Goal: Transaction & Acquisition: Book appointment/travel/reservation

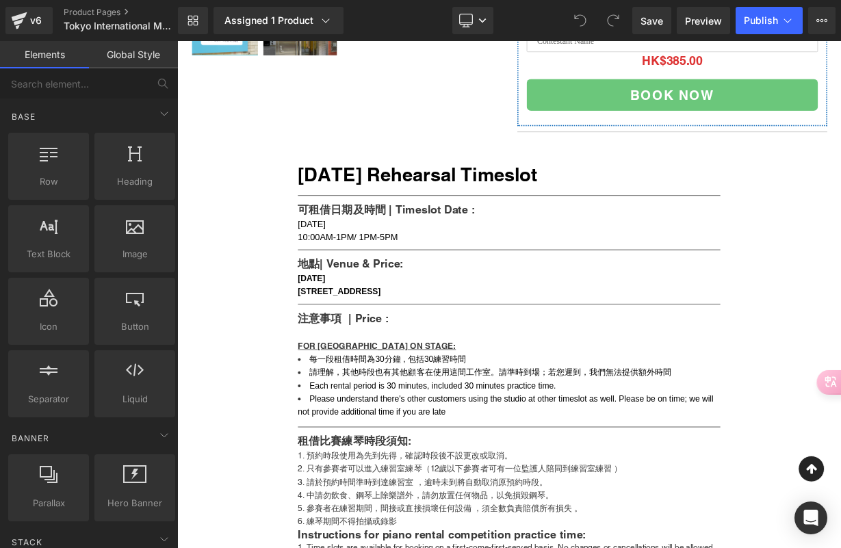
scroll to position [570, 0]
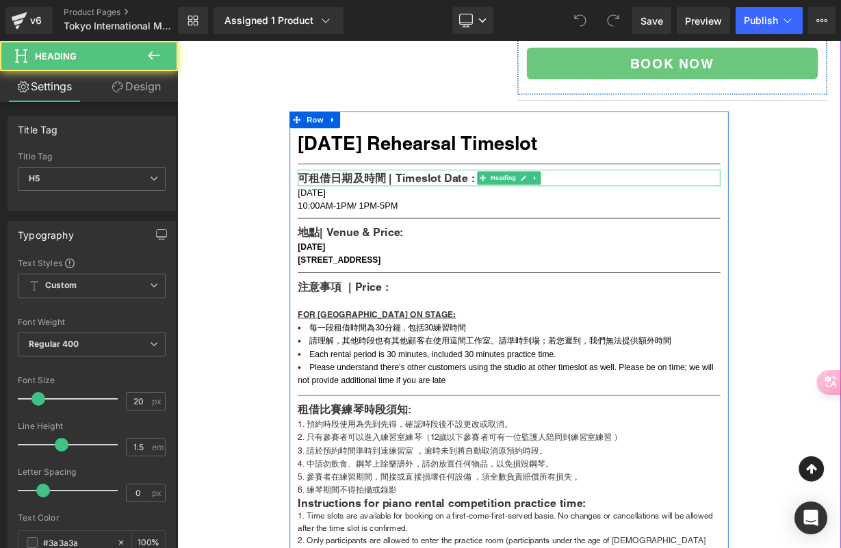
click at [397, 222] on h5 "可租借日期及時間 | Timeslot Date :" at bounding box center [591, 212] width 527 height 21
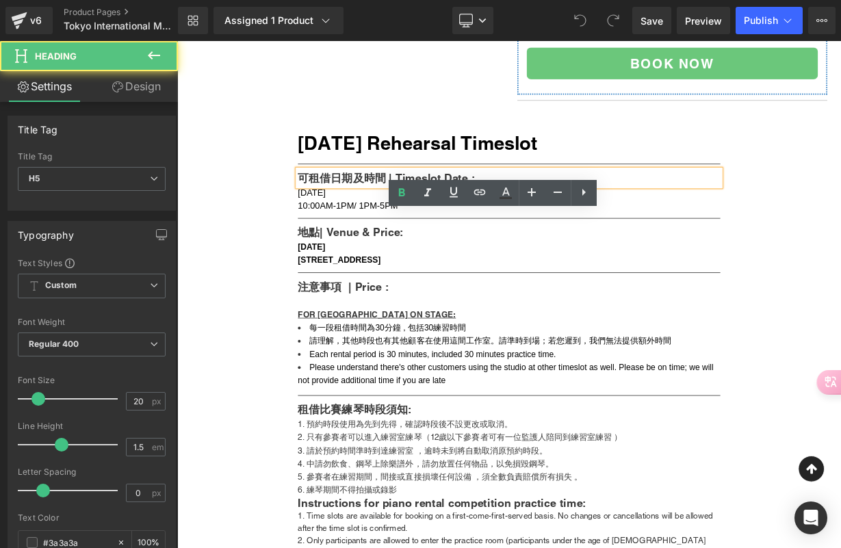
click at [414, 222] on h5 "可租借日期及時間 | Timeslot Date :" at bounding box center [591, 212] width 527 height 21
click at [437, 222] on h5 "可租借日期及時間 | Timeslot Date :" at bounding box center [591, 212] width 527 height 21
click at [365, 222] on h5 "可租借日期及時間 | Timeslot Date :" at bounding box center [591, 212] width 527 height 21
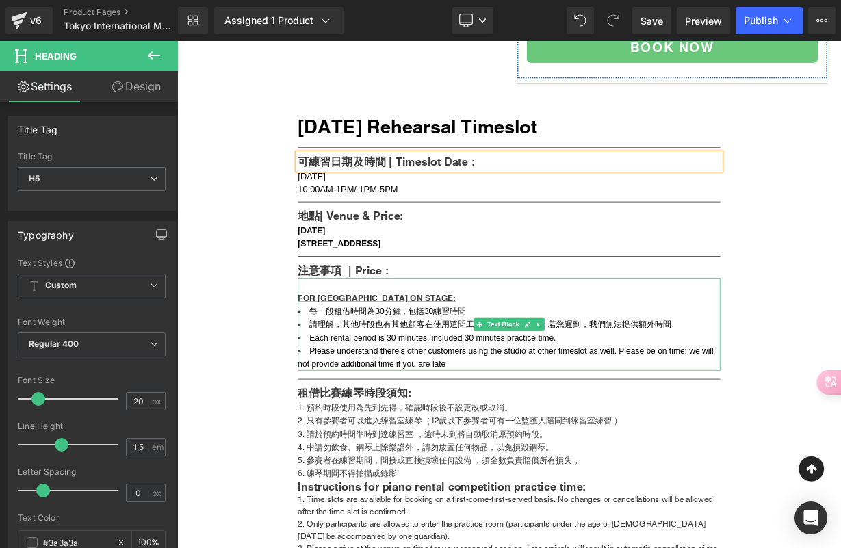
scroll to position [591, 0]
click at [477, 383] on span "每一段租借時間為30分鐘 , 包括30練習時間" at bounding box center [440, 377] width 196 height 12
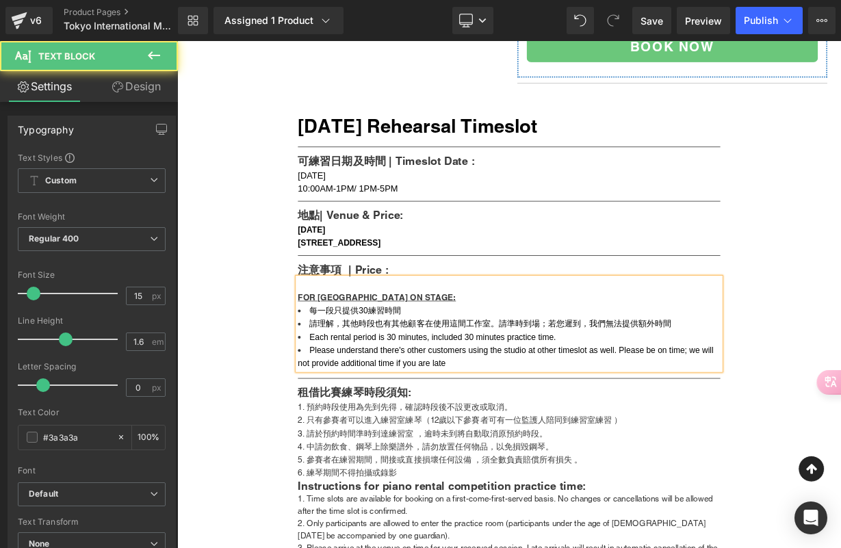
click at [408, 383] on span "每一段只提供30練習時間" at bounding box center [399, 377] width 114 height 12
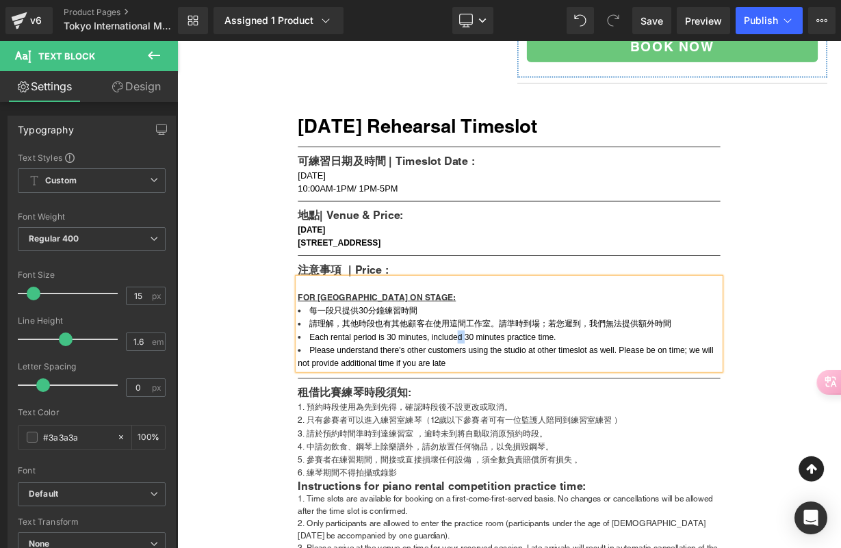
drag, startPoint x: 527, startPoint y: 464, endPoint x: 518, endPoint y: 464, distance: 8.9
click at [518, 416] on span "Each rental period is 30 minutes, included 30 minutes practice time." at bounding box center [495, 410] width 307 height 12
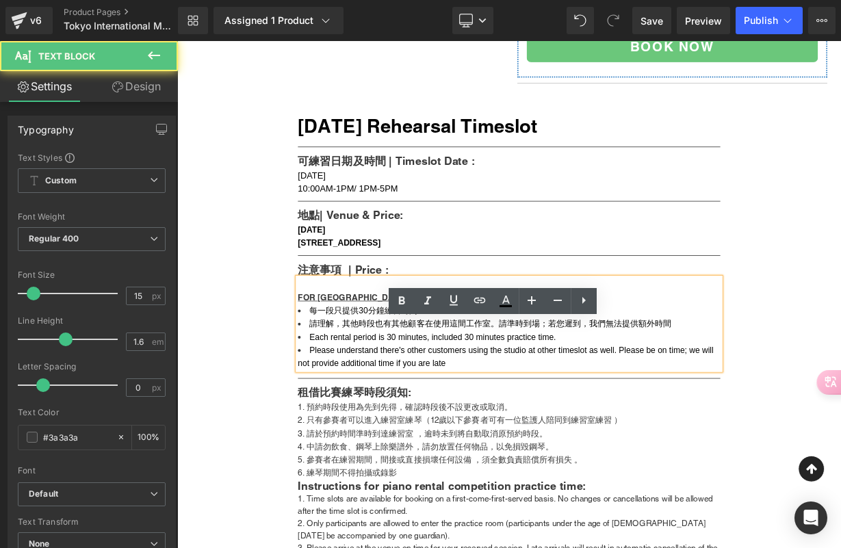
click at [370, 383] on span "每一段只提供30分鐘練習時間" at bounding box center [409, 377] width 135 height 12
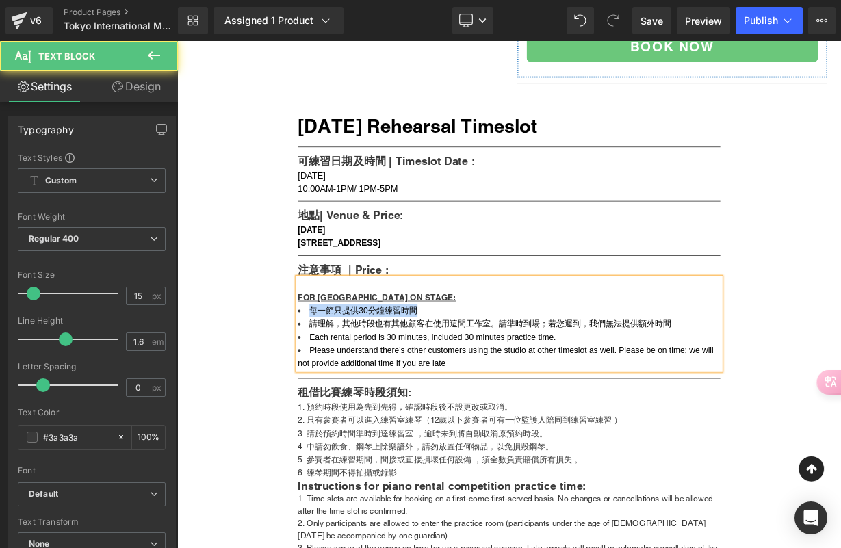
drag, startPoint x: 474, startPoint y: 430, endPoint x: 333, endPoint y: 428, distance: 140.9
click at [333, 386] on li "每一節只提供30分鐘練習時間" at bounding box center [591, 377] width 527 height 16
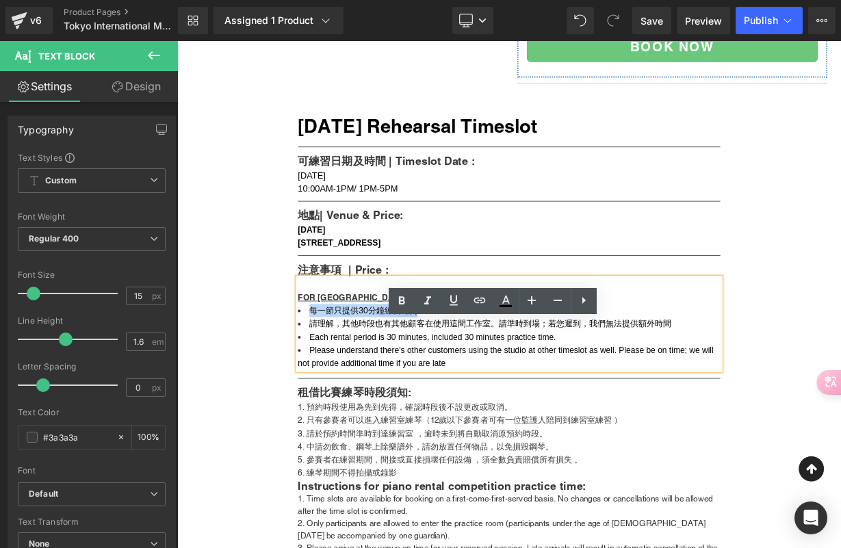
copy span "每一節只提供30分鐘練習時間"
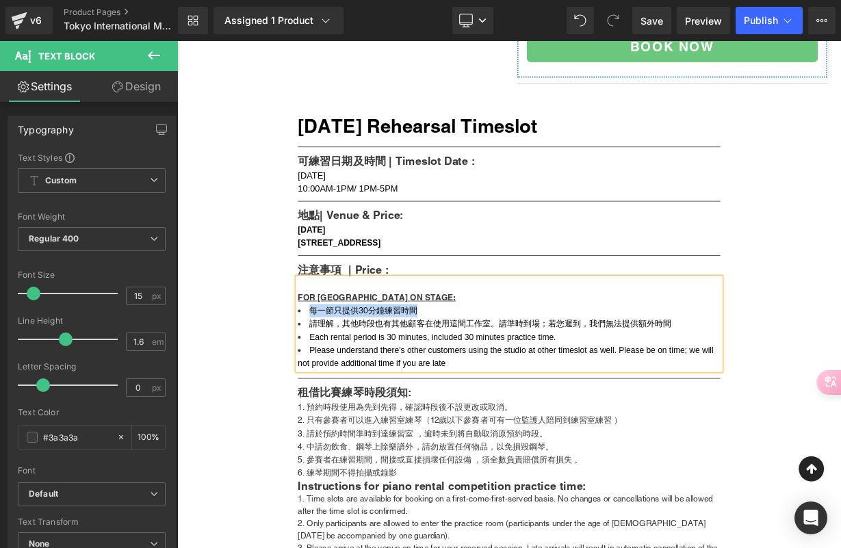
click at [404, 383] on span "每一節只提供30分鐘練習時間" at bounding box center [409, 377] width 135 height 12
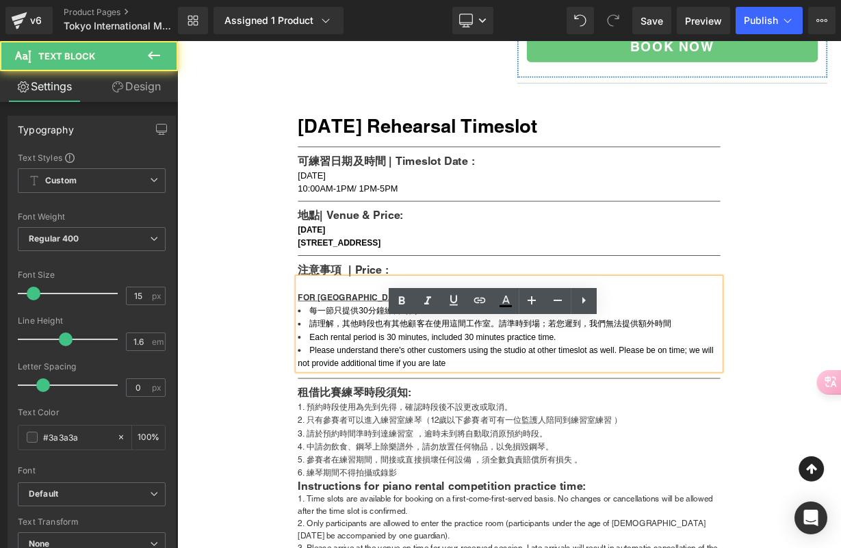
click at [384, 449] on span "Please understand there's other customers using the studio at other timeslot as…" at bounding box center [588, 435] width 521 height 28
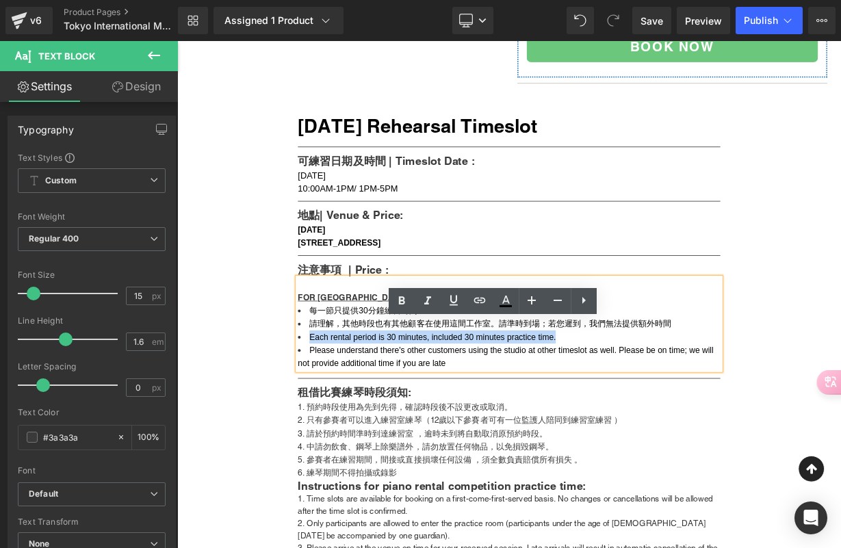
drag, startPoint x: 335, startPoint y: 466, endPoint x: 662, endPoint y: 465, distance: 327.7
click at [662, 419] on li "Each rental period is 30 minutes, included 30 minutes practice time." at bounding box center [591, 410] width 527 height 16
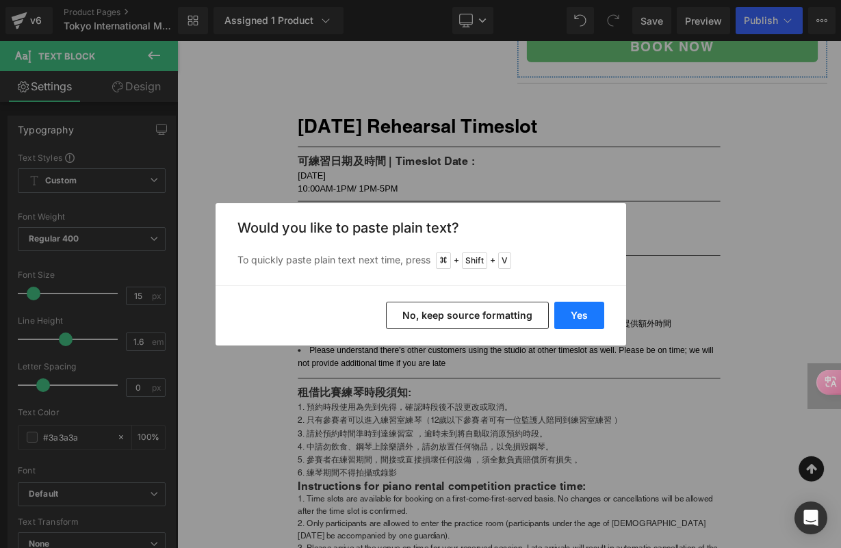
click at [575, 317] on button "Yes" at bounding box center [579, 315] width 50 height 27
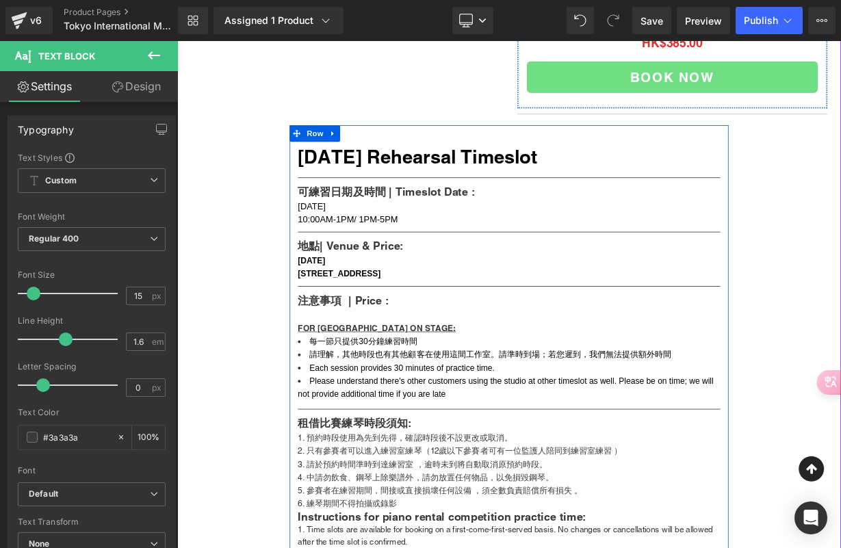
scroll to position [434, 0]
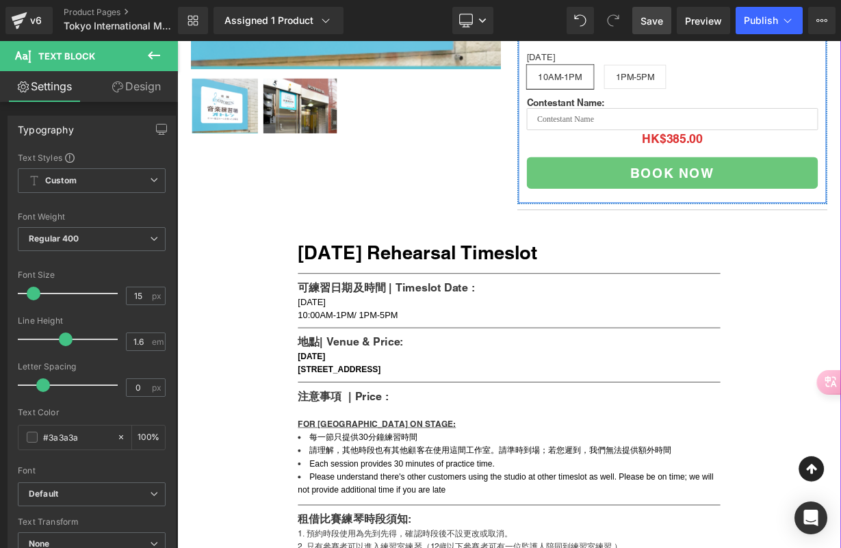
click at [650, 21] on span "Save" at bounding box center [651, 21] width 23 height 14
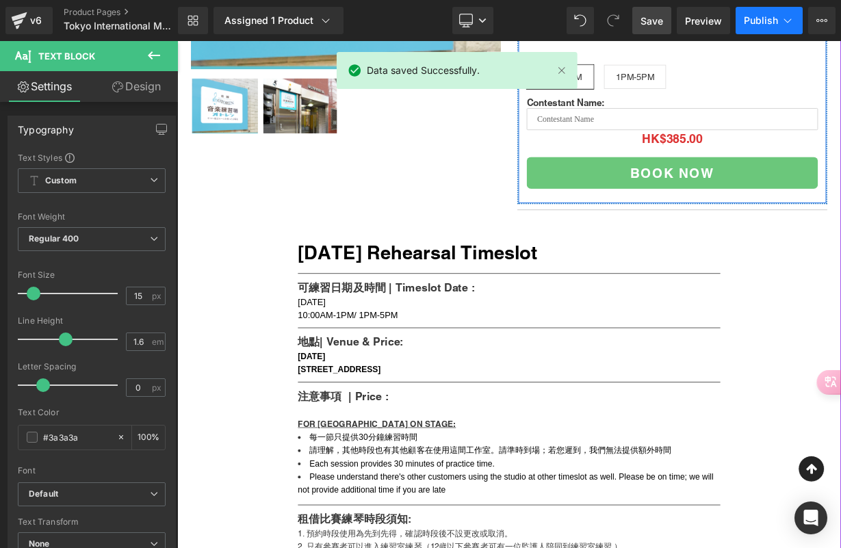
click at [757, 16] on span "Publish" at bounding box center [761, 20] width 34 height 11
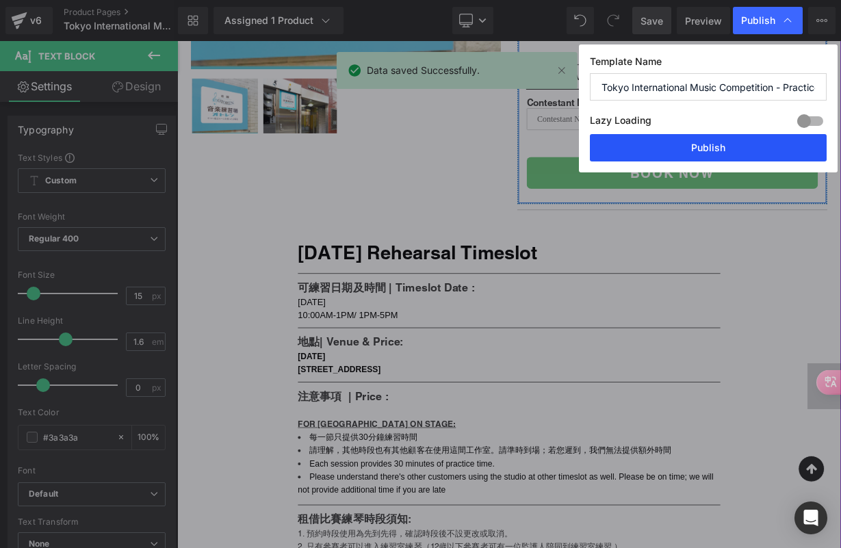
click at [0, 0] on button "Publish" at bounding box center [0, 0] width 0 height 0
